Goal: Task Accomplishment & Management: Manage account settings

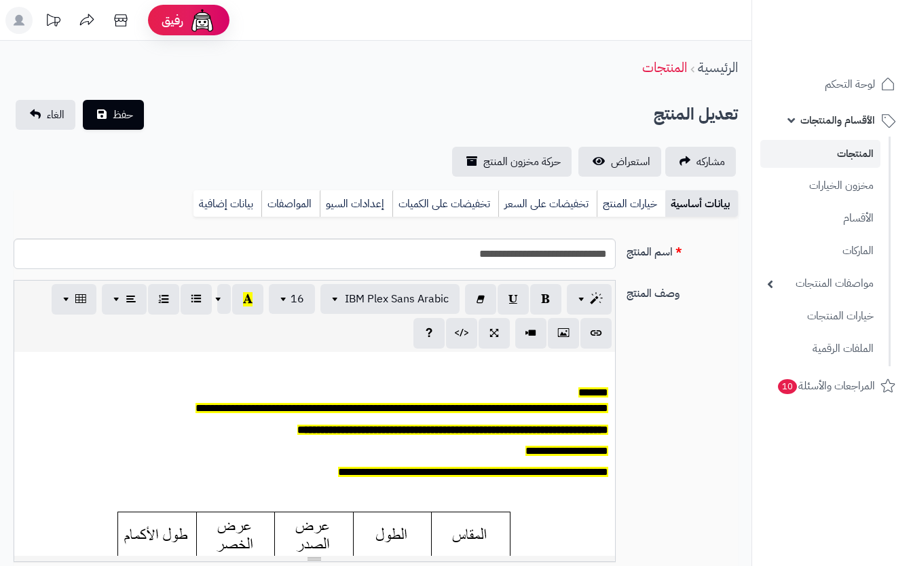
click at [625, 205] on link "خيارات المنتج" at bounding box center [631, 203] width 69 height 27
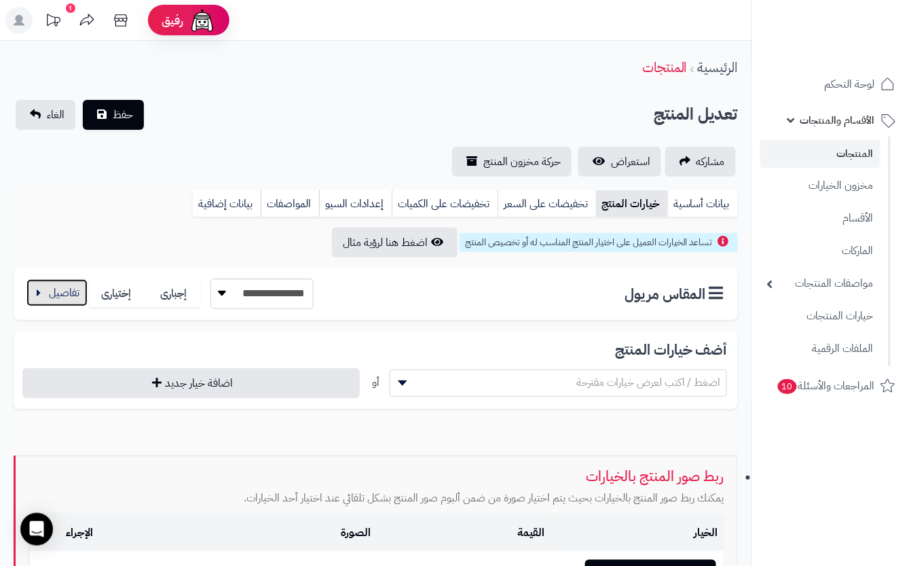
click at [53, 289] on button "button" at bounding box center [56, 292] width 61 height 27
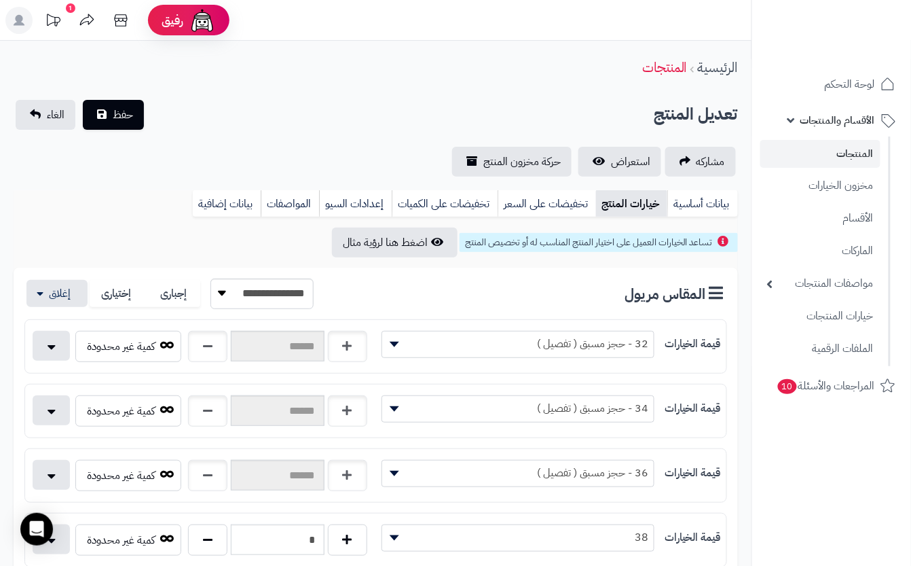
click at [122, 107] on span "حفظ" at bounding box center [123, 114] width 20 height 16
